Goal: Use online tool/utility: Utilize a website feature to perform a specific function

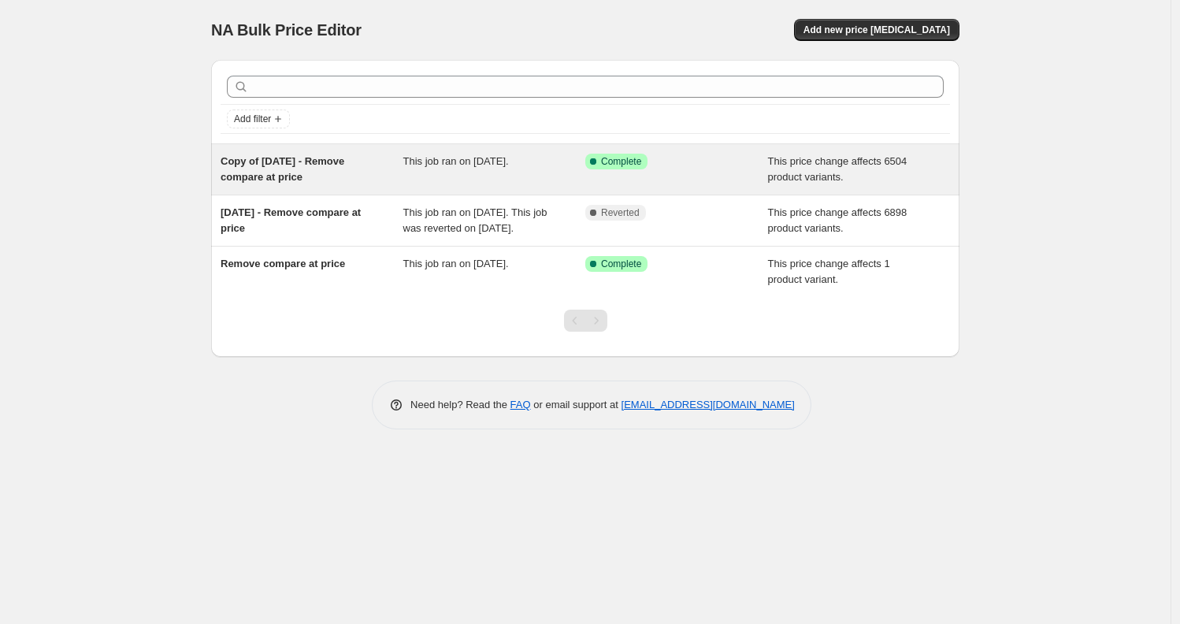
click at [355, 175] on div "Copy of [DATE] - Remove compare at price" at bounding box center [312, 170] width 183 height 32
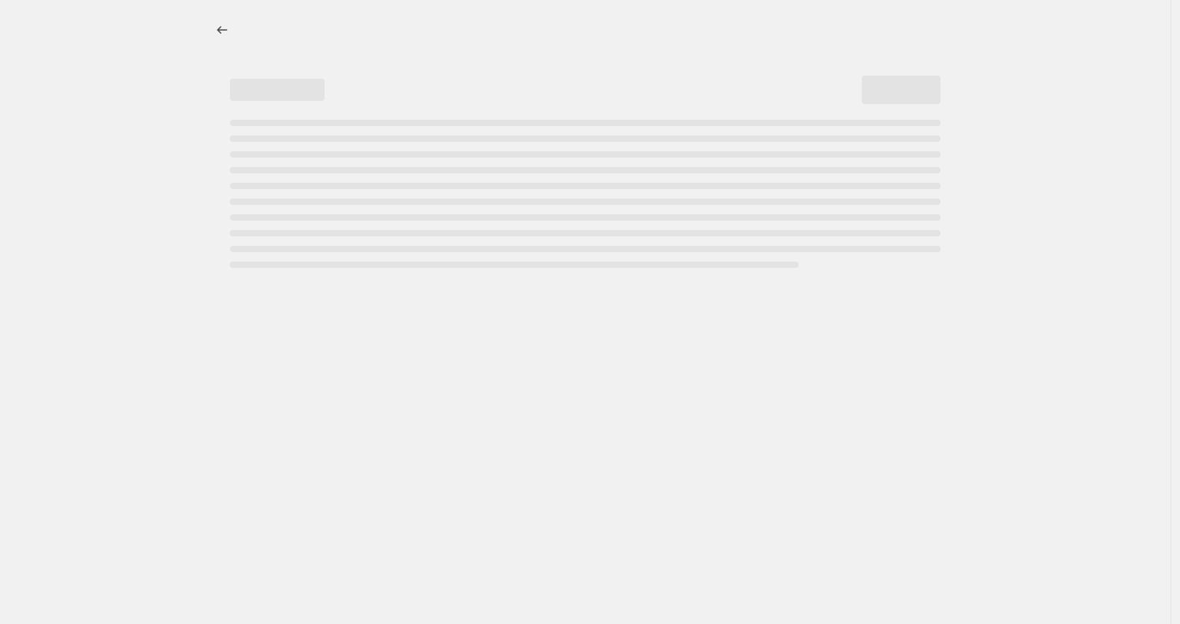
select select "no_change"
select select "remove"
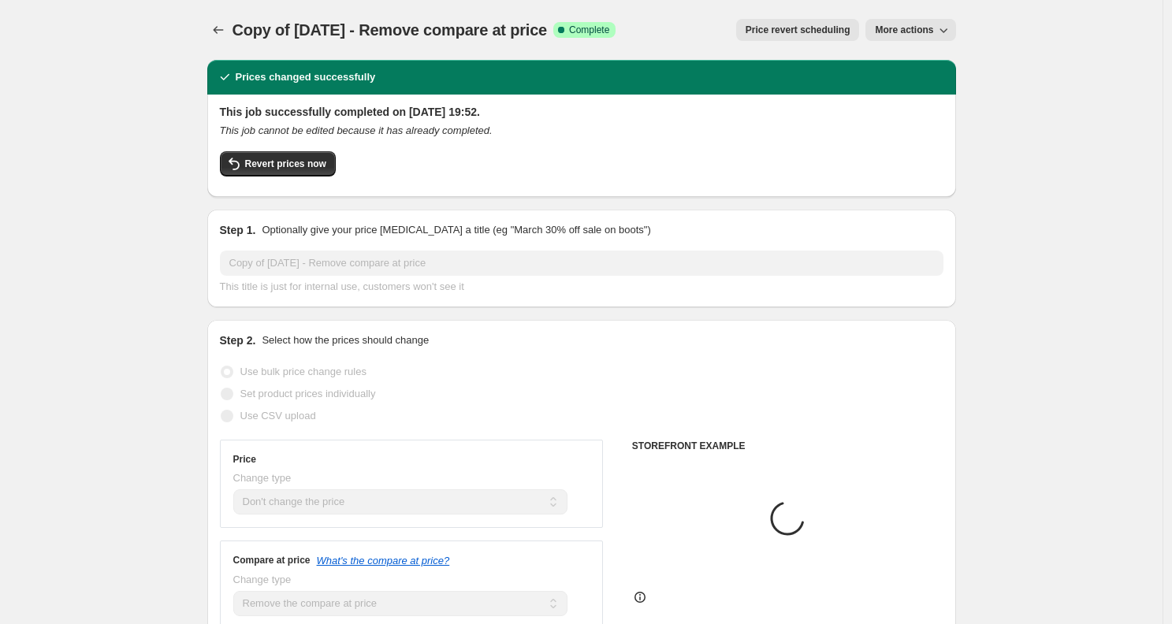
select select "collection"
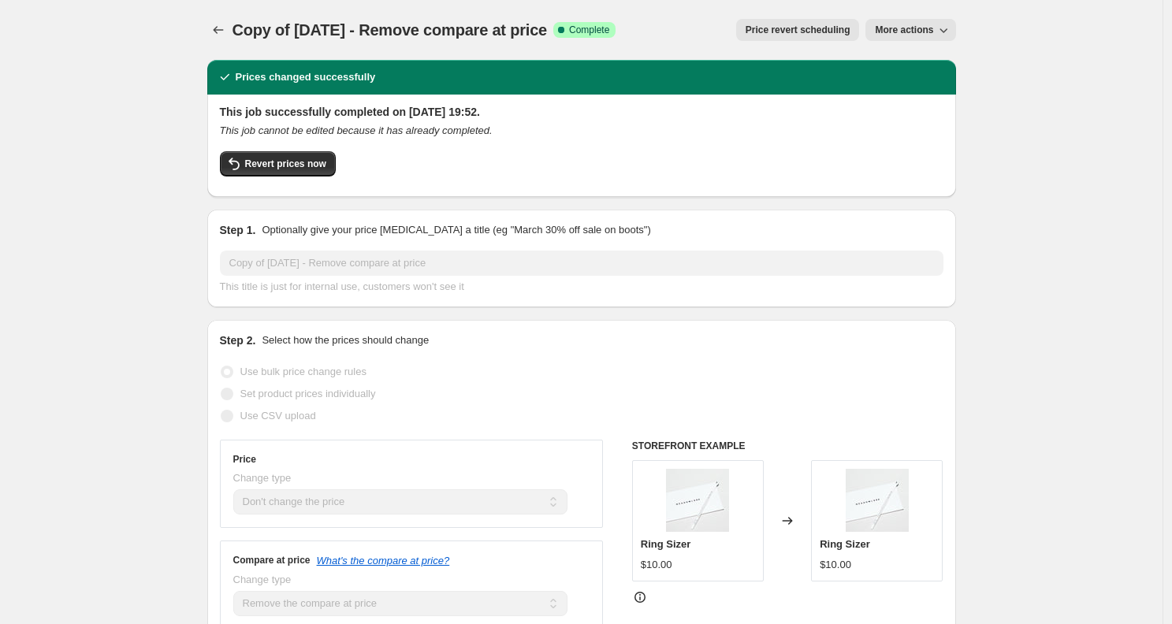
click at [930, 31] on span "More actions" at bounding box center [904, 30] width 58 height 13
click at [934, 53] on button "Copy to new job" at bounding box center [920, 62] width 95 height 25
select select "no_change"
select select "remove"
select select "collection"
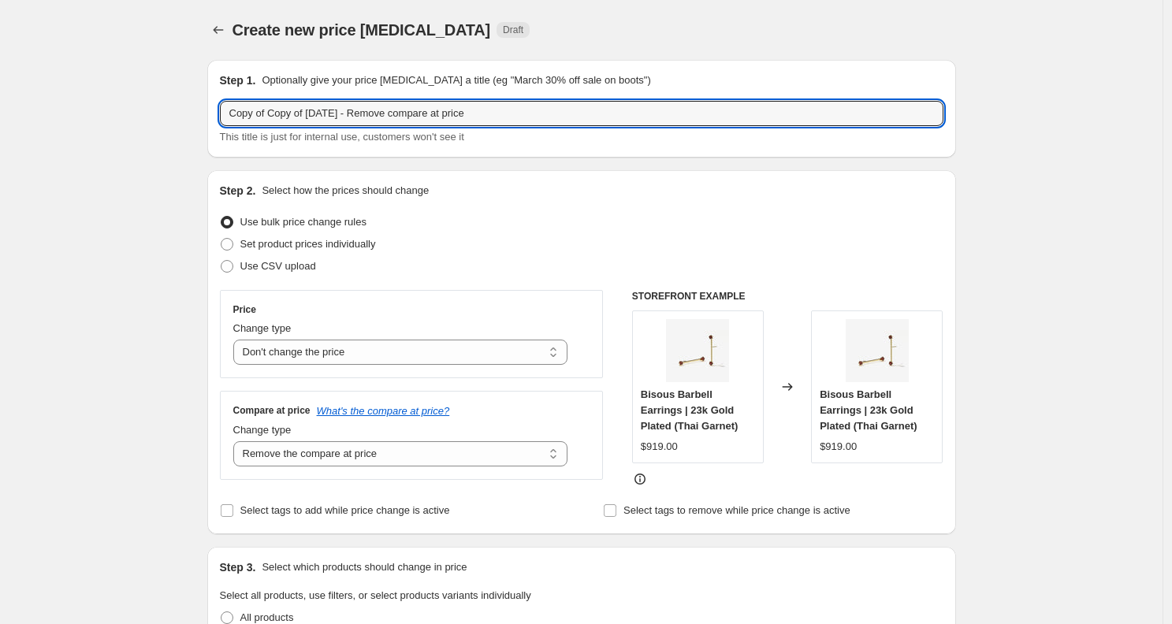
drag, startPoint x: 319, startPoint y: 115, endPoint x: -86, endPoint y: 27, distance: 414.5
click at [0, 27] on html "Home Settings Plans Skip to content Create new price [MEDICAL_DATA]. This page …" at bounding box center [586, 312] width 1172 height 624
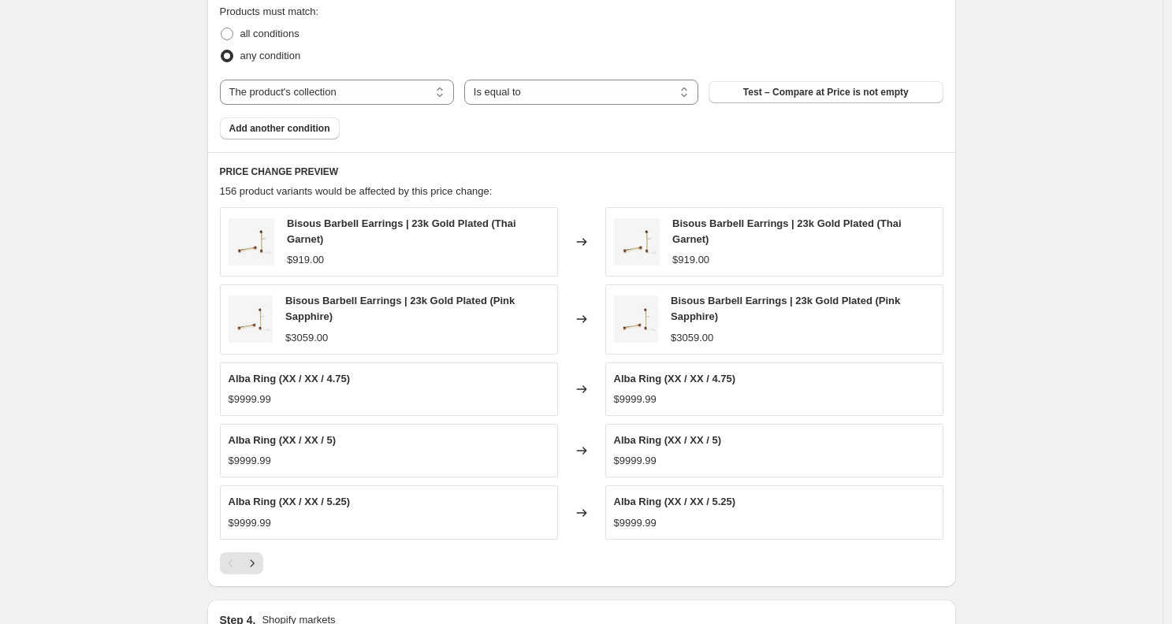
scroll to position [941, 0]
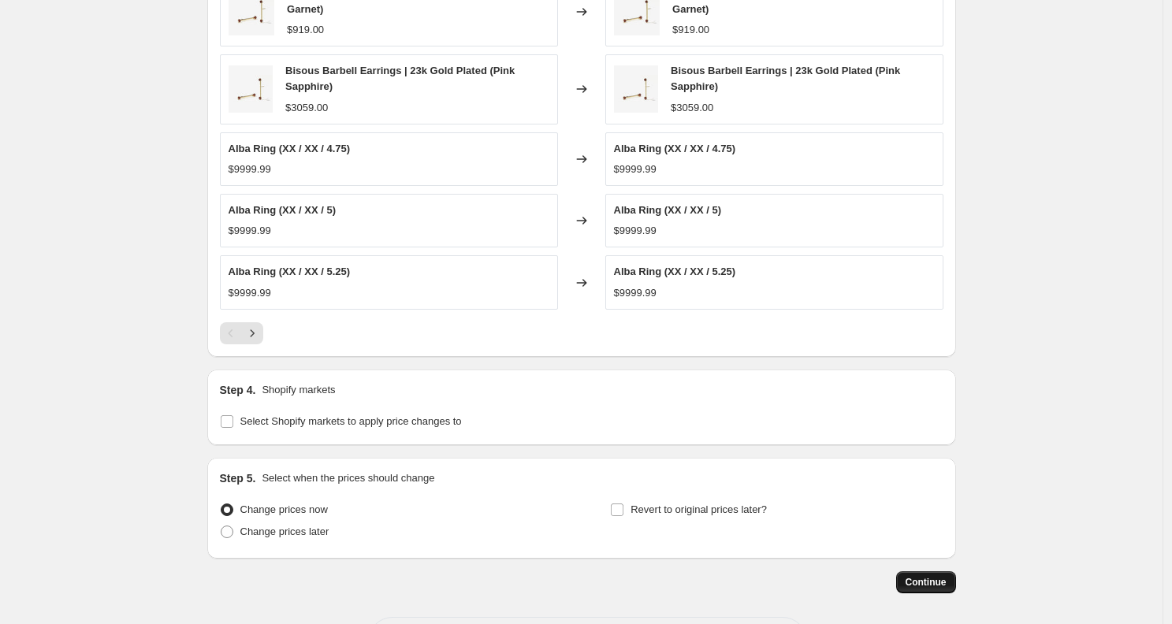
type input "[DATE] - Remove compare at price"
click at [946, 580] on span "Continue" at bounding box center [925, 582] width 41 height 13
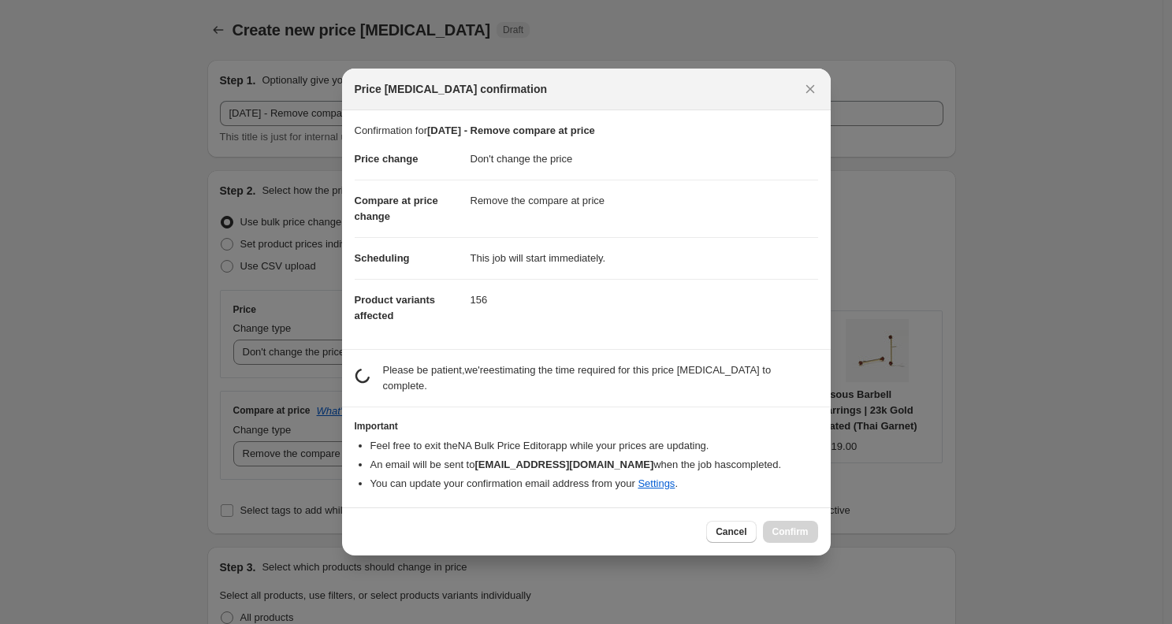
scroll to position [0, 0]
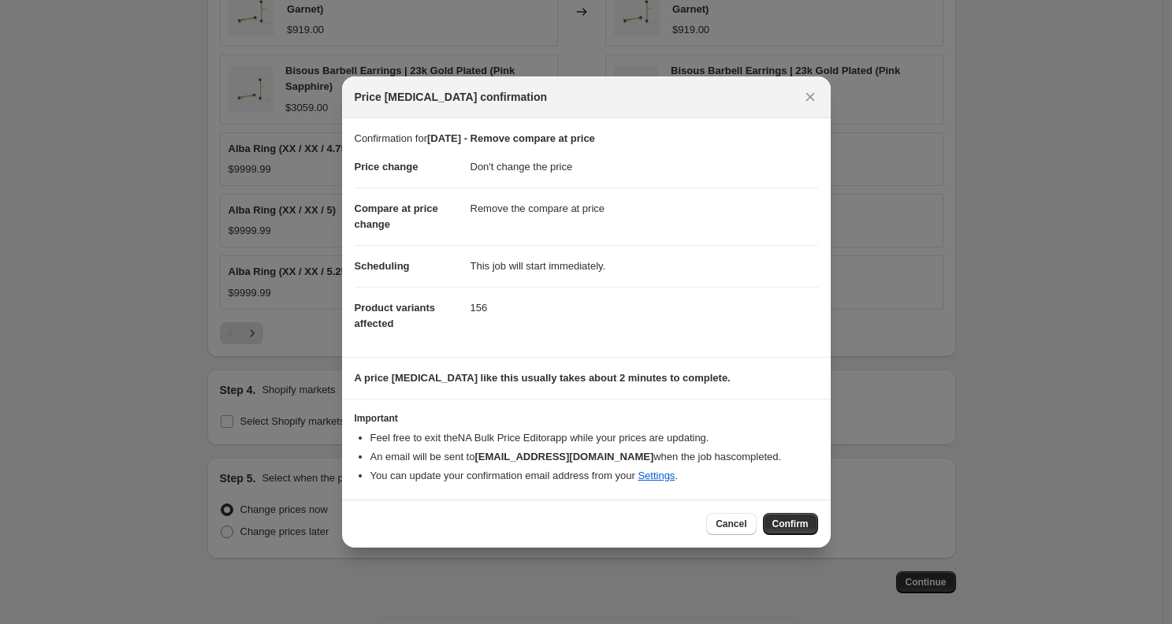
click at [791, 517] on button "Confirm" at bounding box center [790, 524] width 55 height 22
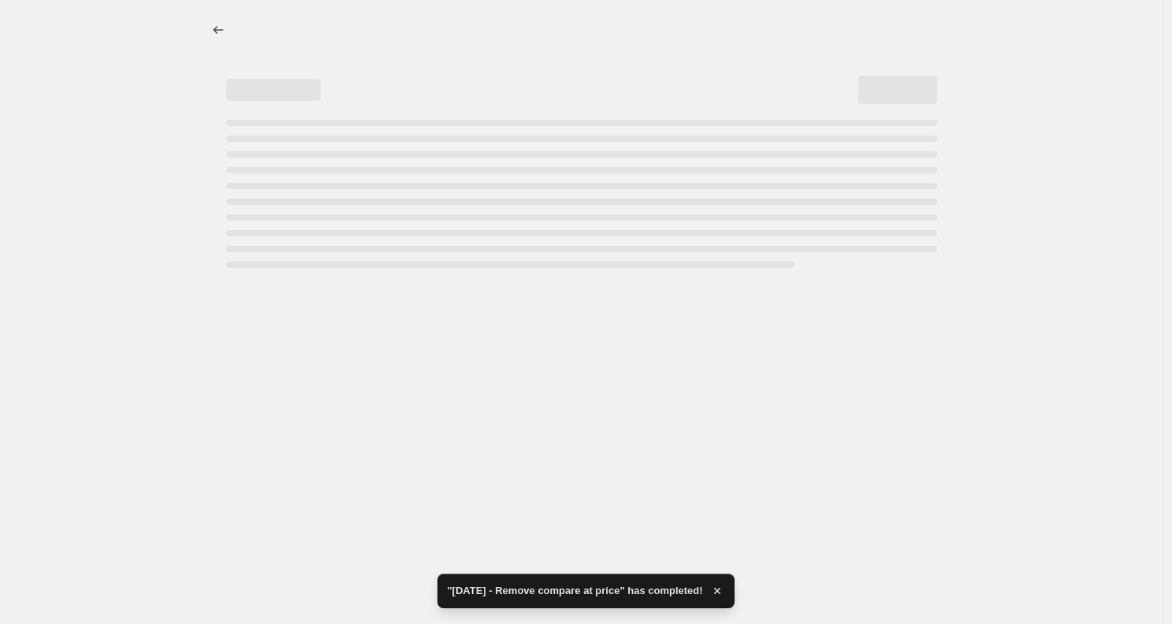
select select "no_change"
select select "remove"
select select "collection"
